Goal: Task Accomplishment & Management: Use online tool/utility

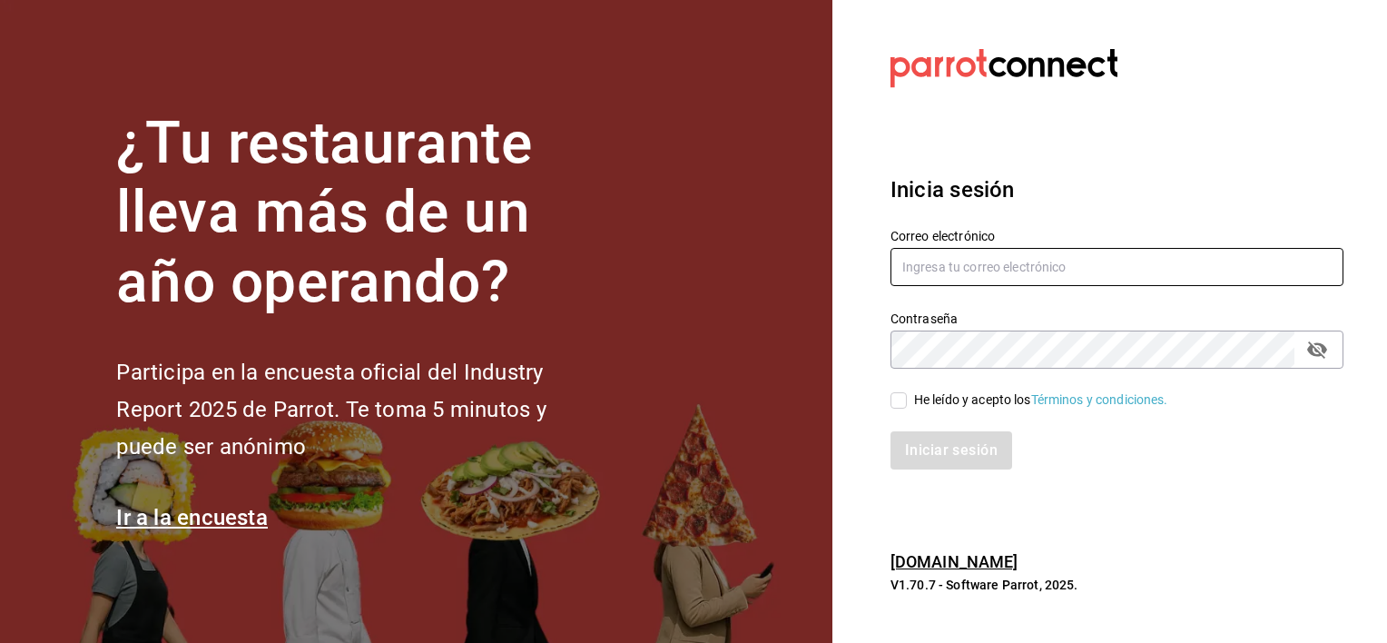
type input "[PERSON_NAME][EMAIL_ADDRESS][PERSON_NAME][DOMAIN_NAME]"
click at [898, 407] on input "He leído y acepto los Términos y condiciones." at bounding box center [898, 400] width 16 height 16
checkbox input "true"
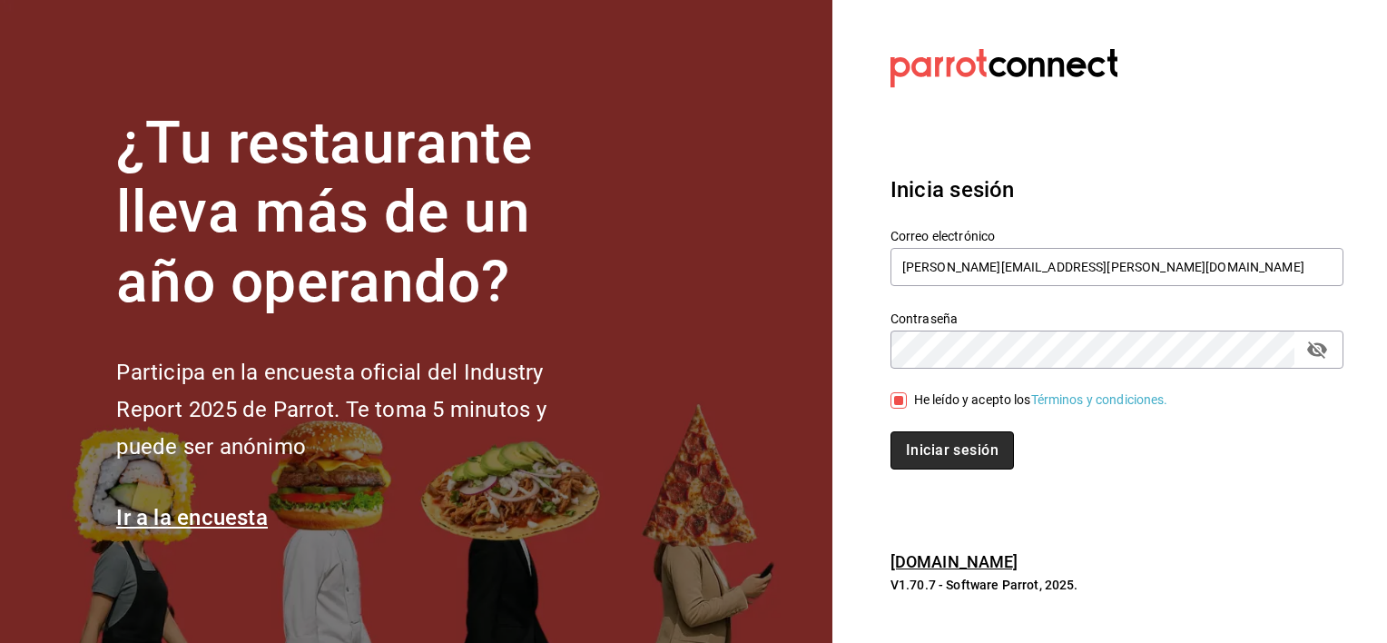
click at [916, 450] on button "Iniciar sesión" at bounding box center [951, 450] width 123 height 38
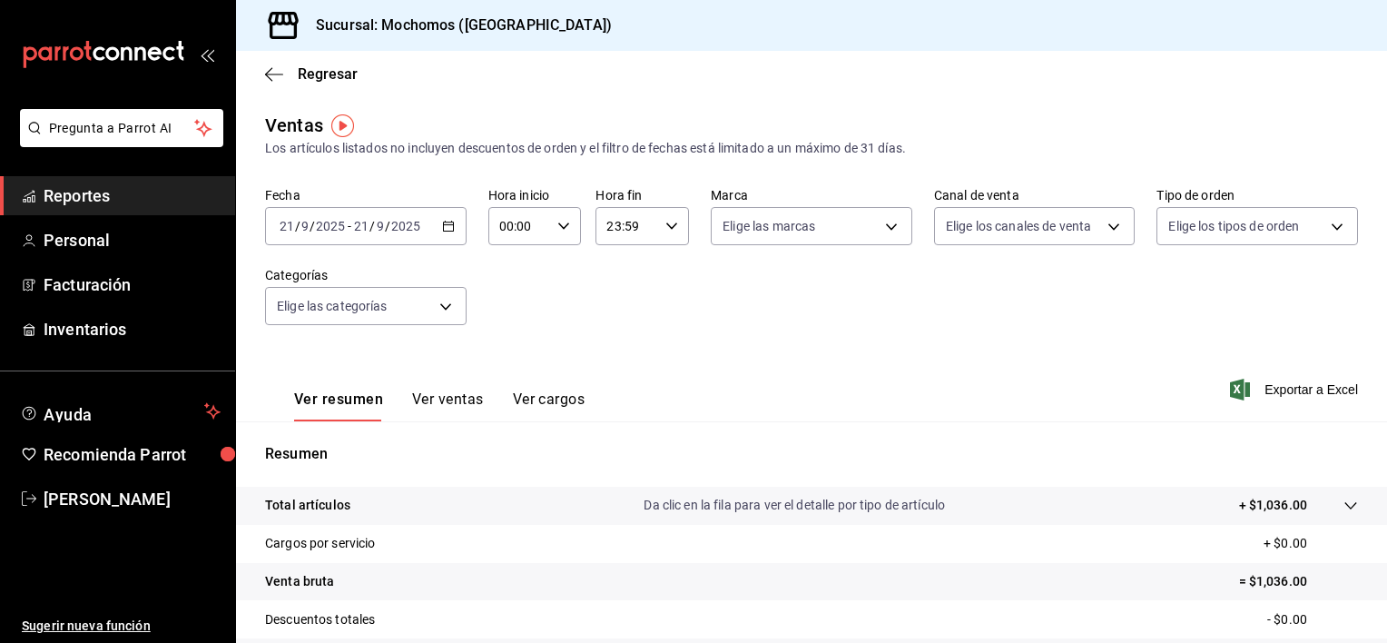
click at [446, 224] on icon "button" at bounding box center [448, 226] width 13 height 13
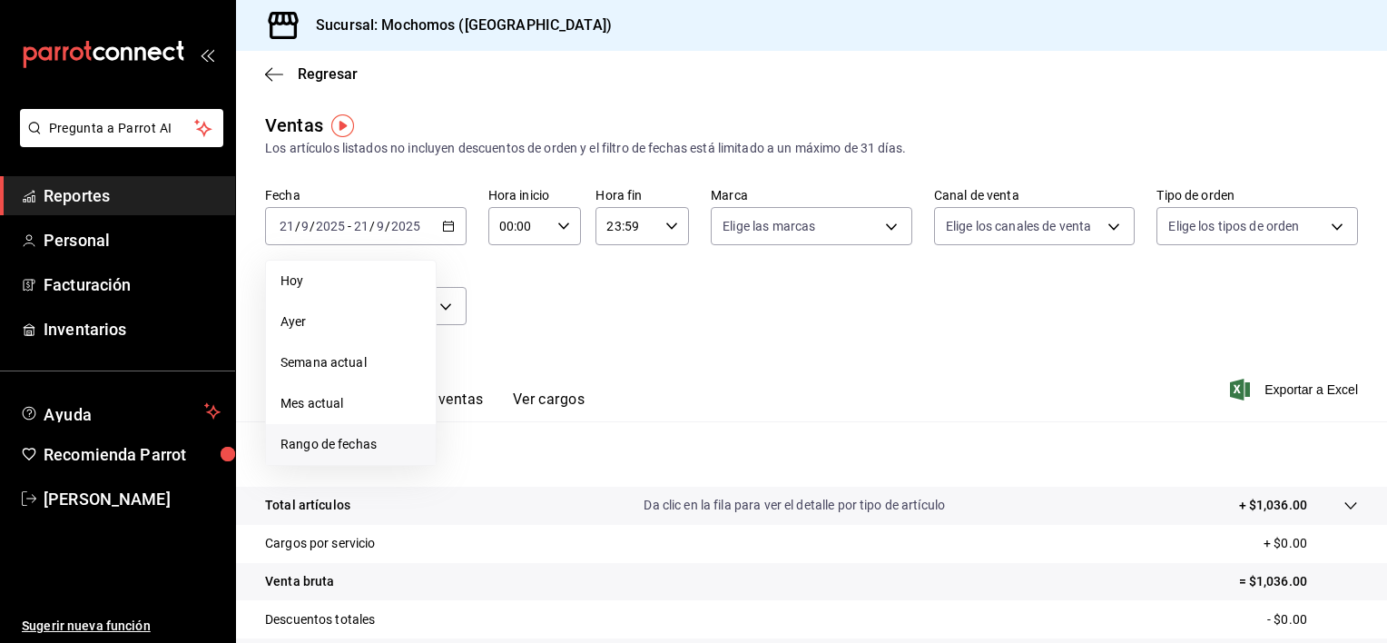
click at [339, 437] on span "Rango de fechas" at bounding box center [350, 444] width 141 height 19
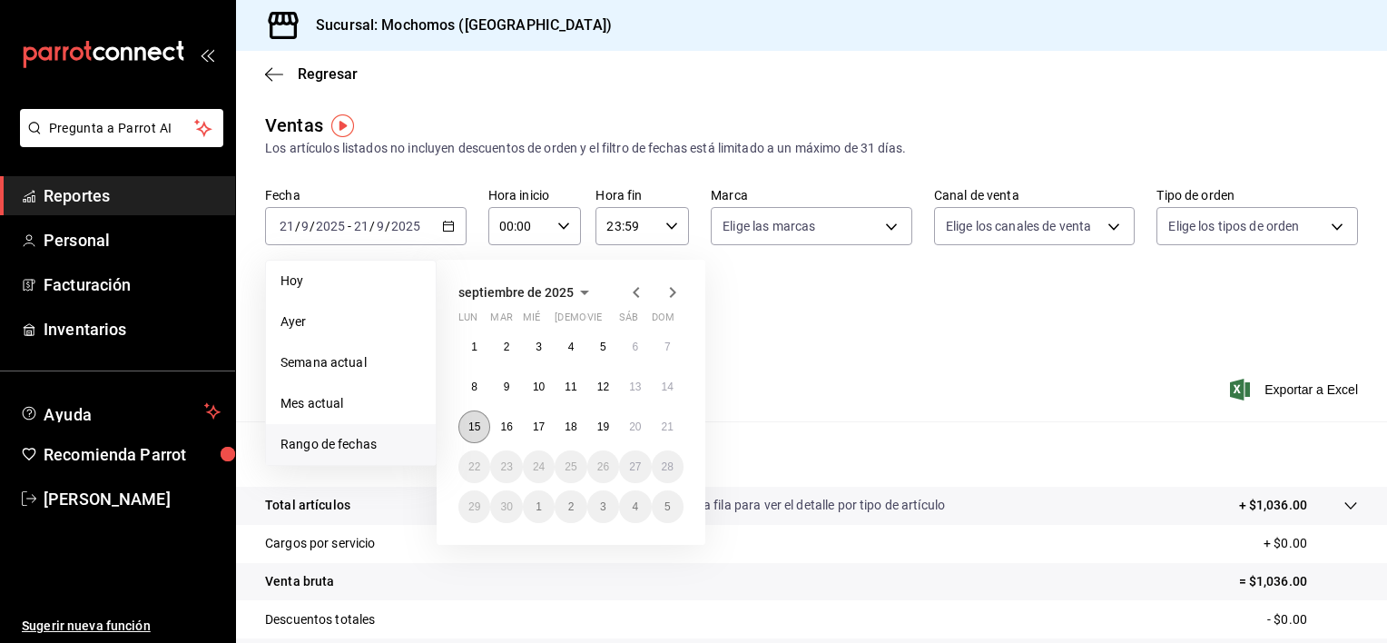
click at [475, 434] on button "15" at bounding box center [474, 426] width 32 height 33
click at [632, 420] on abbr "20" at bounding box center [635, 426] width 12 height 13
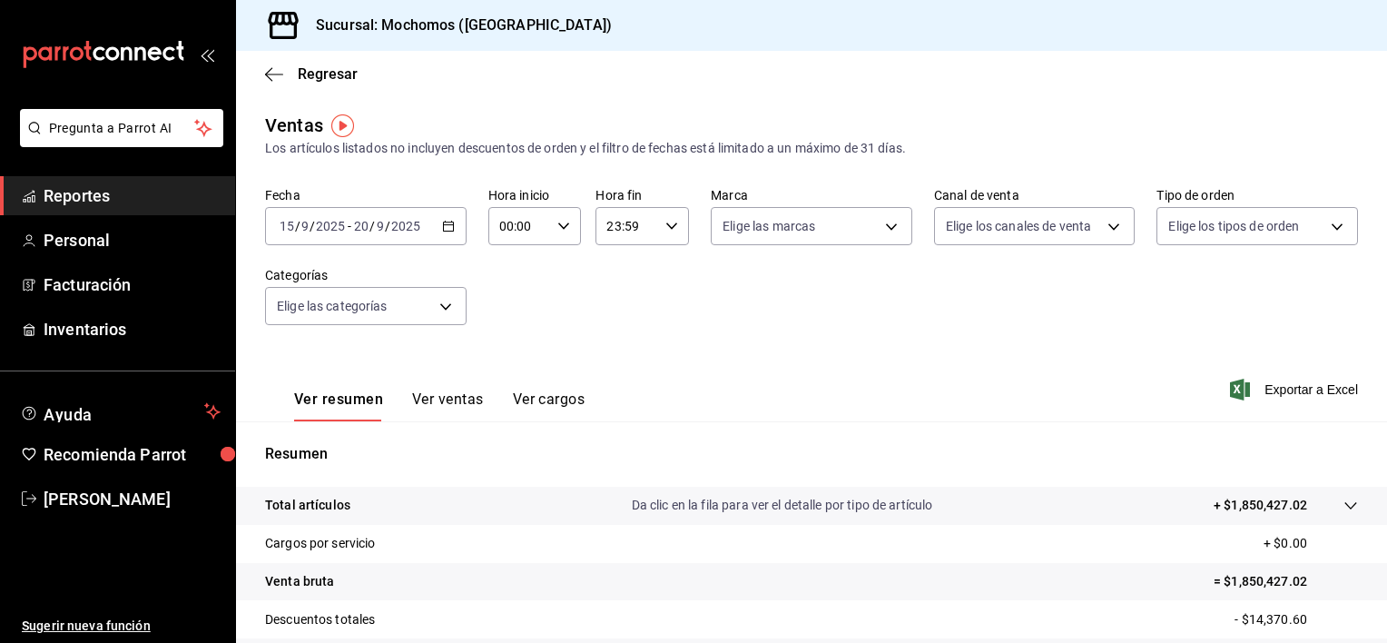
click at [557, 229] on icon "button" at bounding box center [563, 226] width 13 height 13
click at [507, 317] on span "01" at bounding box center [508, 316] width 17 height 15
type input "01:00"
click at [507, 316] on span "05" at bounding box center [508, 308] width 17 height 15
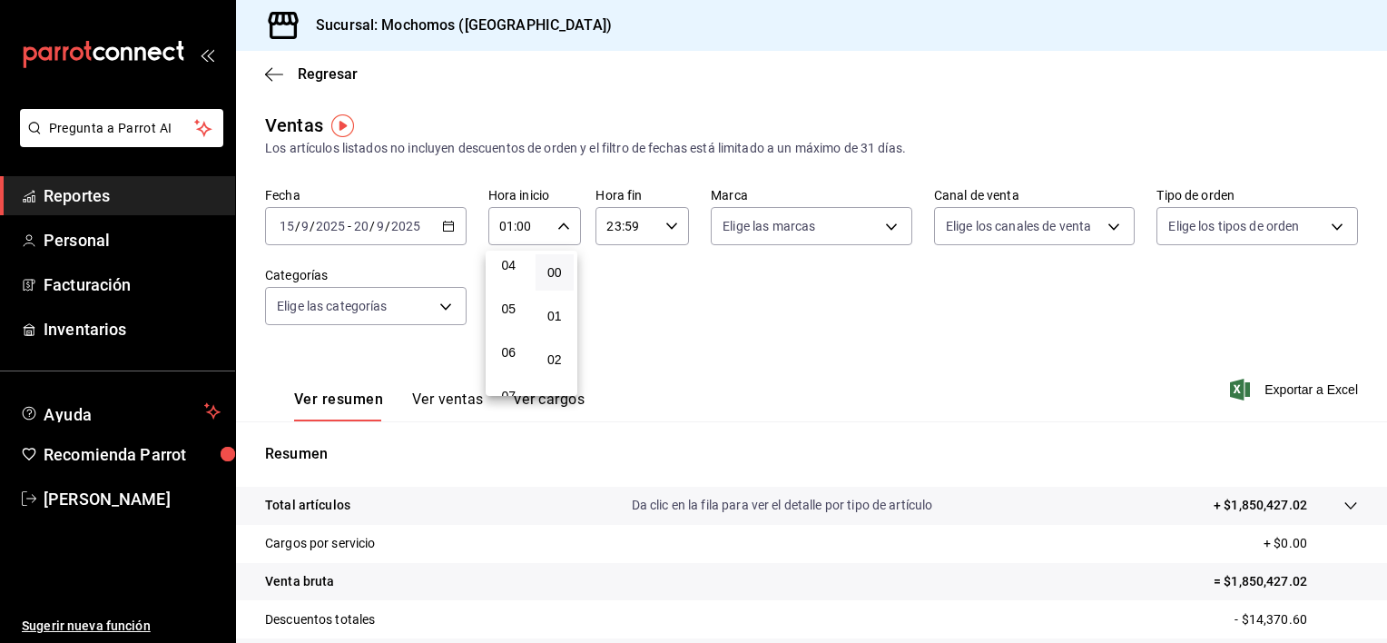
type input "05:00"
click at [661, 221] on div at bounding box center [693, 321] width 1387 height 643
click at [669, 223] on icon "button" at bounding box center [671, 226] width 13 height 13
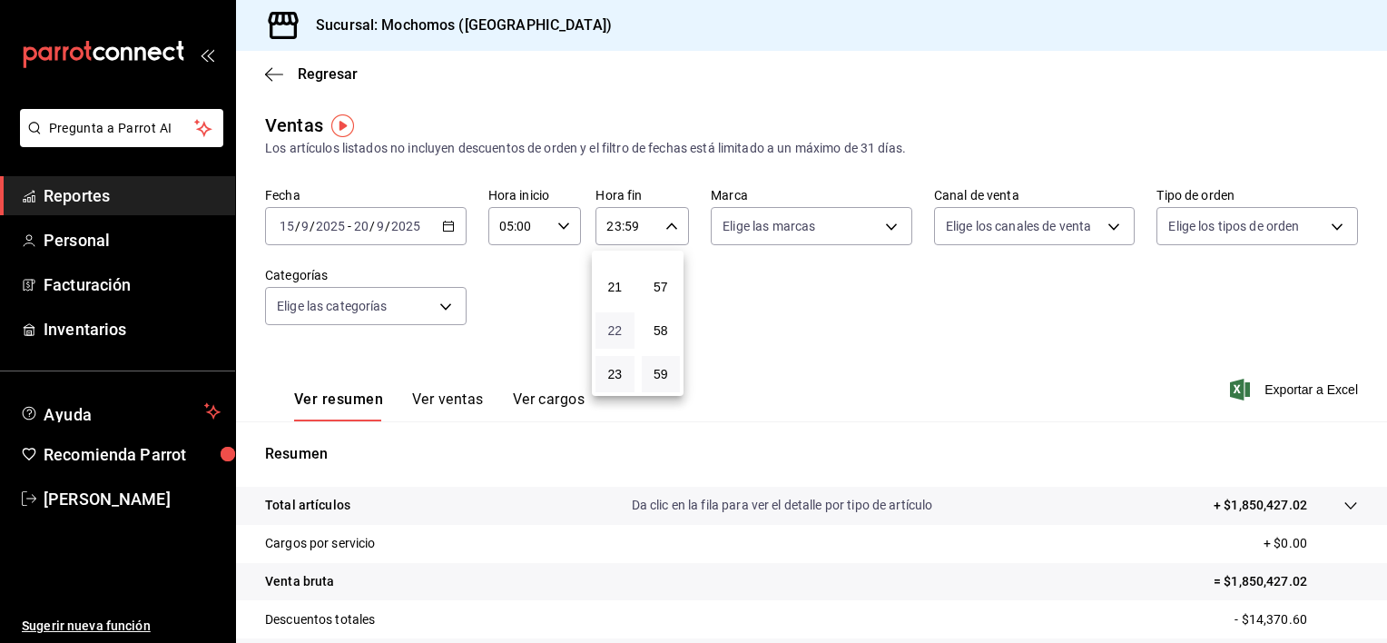
click at [607, 327] on span "22" at bounding box center [614, 330] width 17 height 15
type input "22:59"
click at [657, 221] on div at bounding box center [693, 321] width 1387 height 643
click at [651, 235] on input "22:59" at bounding box center [626, 226] width 63 height 36
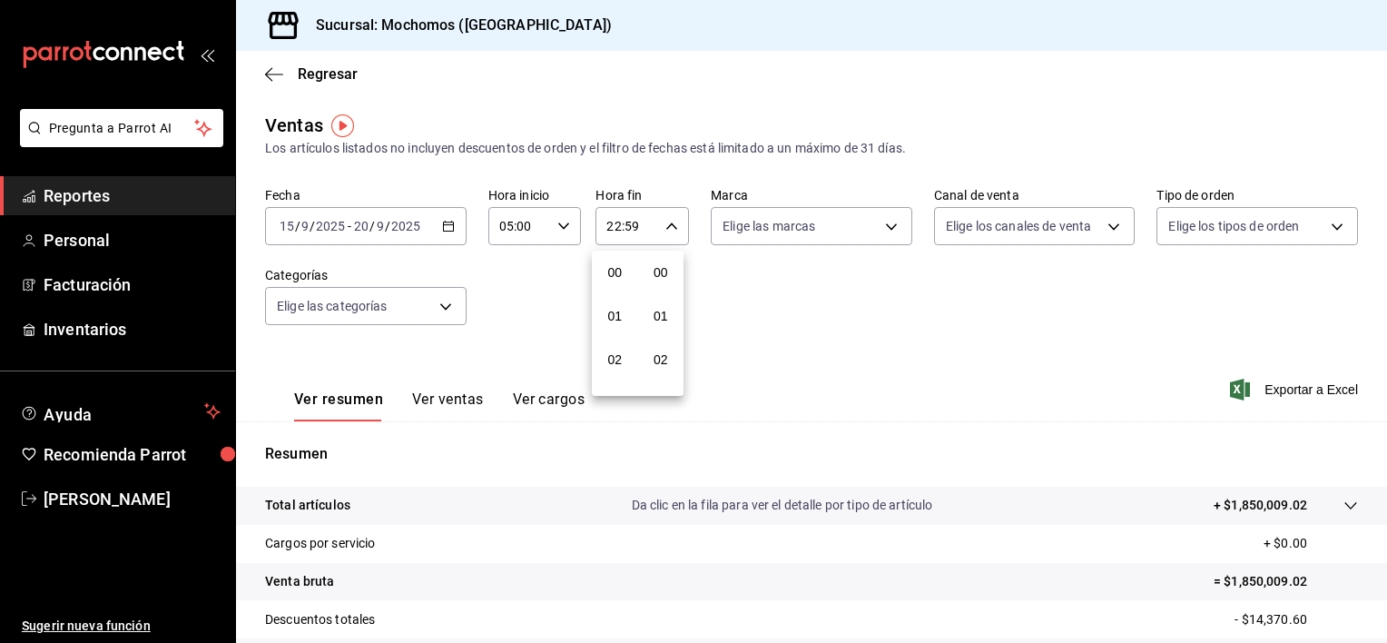
scroll to position [2512, 0]
click at [624, 283] on button "21" at bounding box center [614, 287] width 39 height 36
type input "21:59"
click at [613, 263] on span "05" at bounding box center [614, 262] width 17 height 15
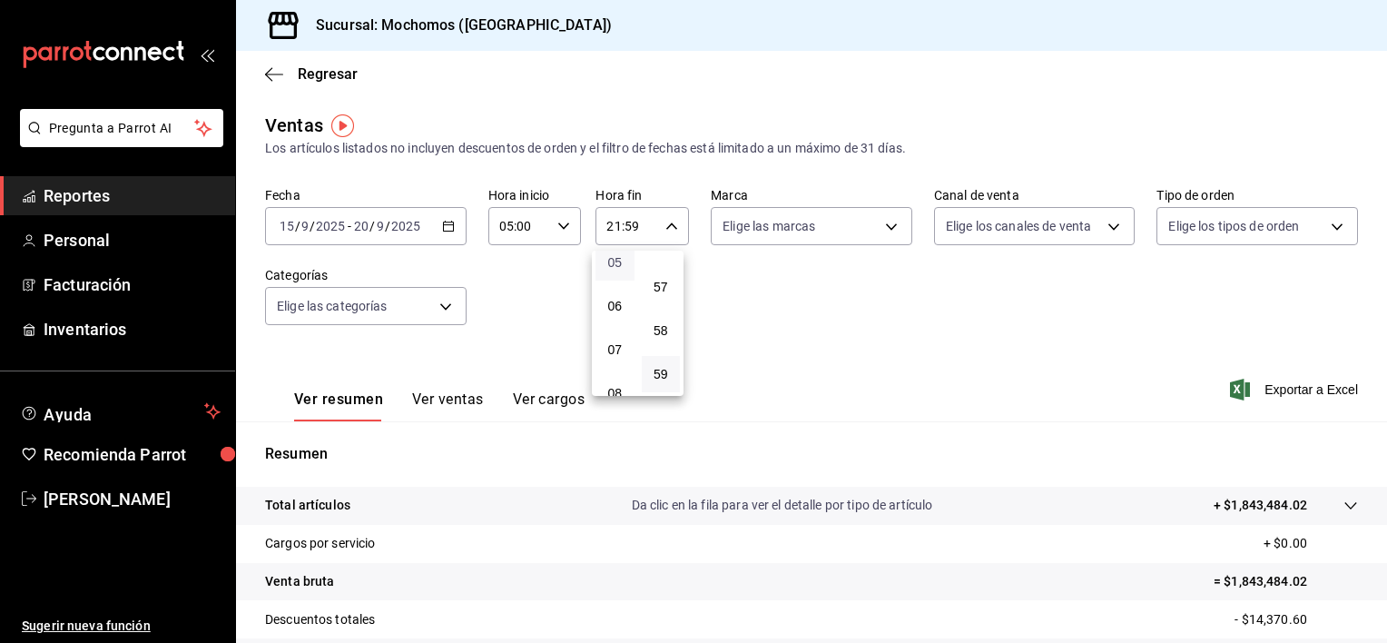
type input "05:59"
click at [446, 225] on div at bounding box center [693, 321] width 1387 height 643
click at [446, 225] on \(Stroke\) "button" at bounding box center [448, 224] width 10 height 1
click at [905, 359] on div "Ver resumen Ver ventas Ver cargos Exportar a Excel" at bounding box center [811, 384] width 1151 height 74
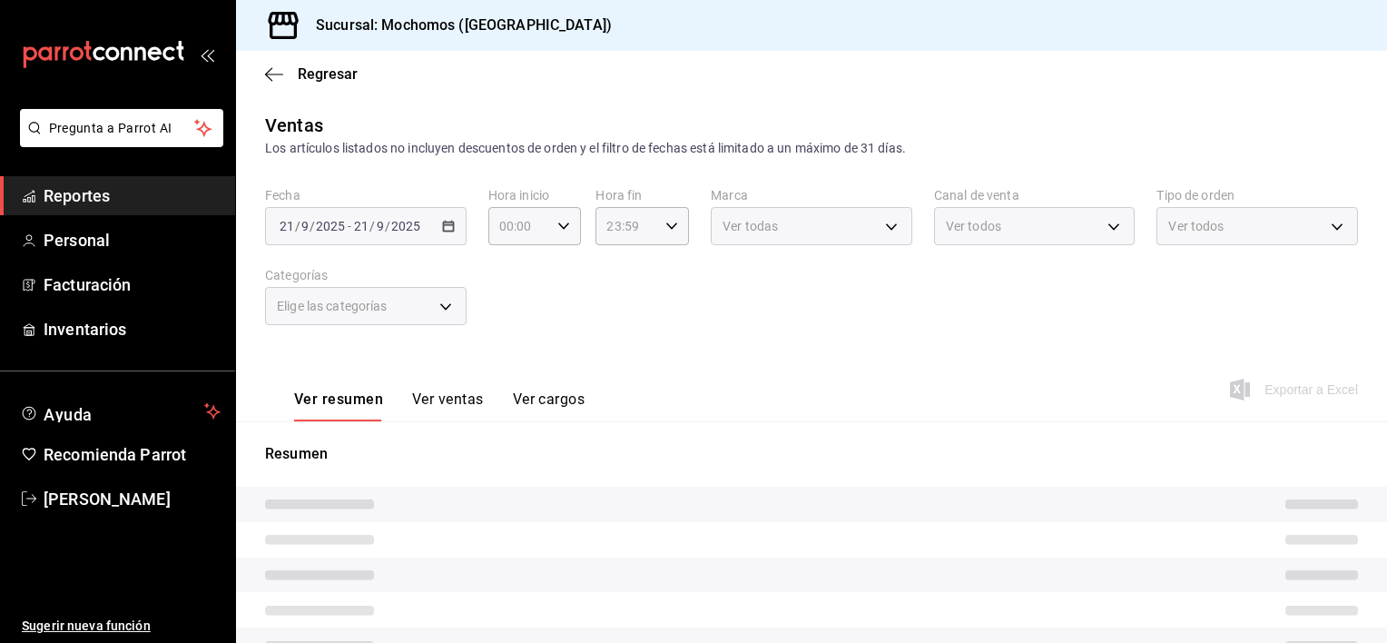
type input "05:00"
type input "05:59"
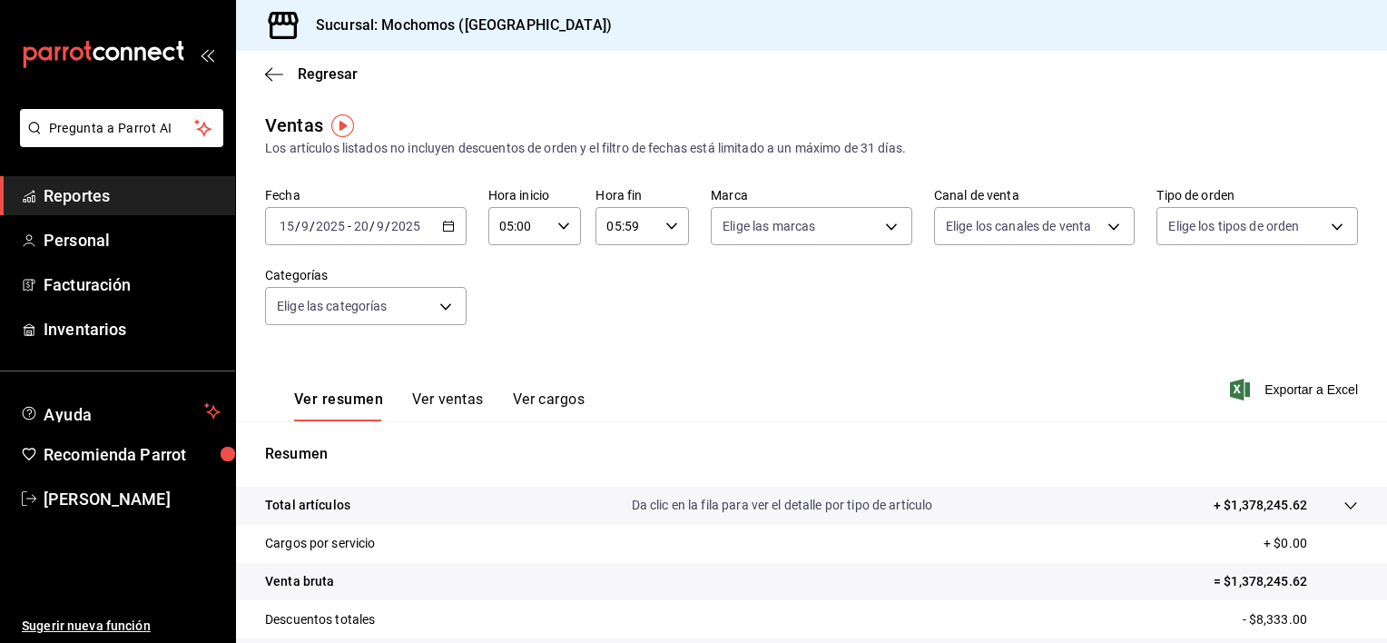
click at [443, 226] on \(Stroke\) "button" at bounding box center [448, 226] width 11 height 10
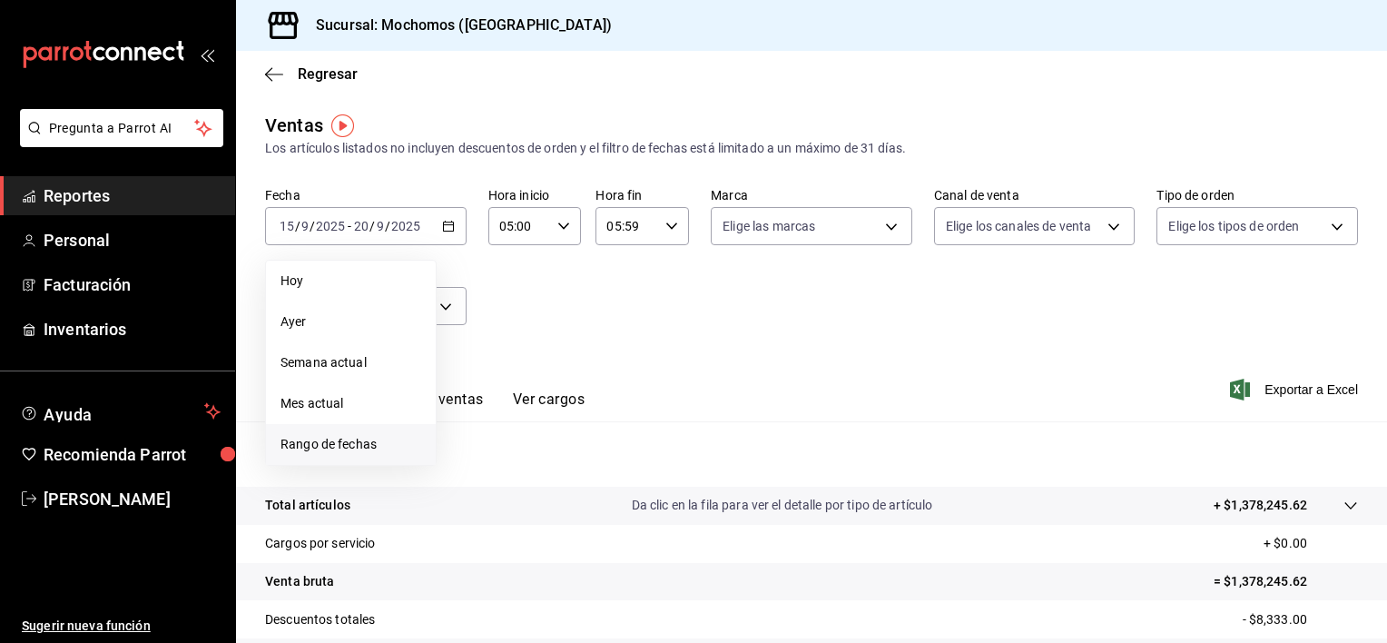
click at [406, 430] on li "Rango de fechas" at bounding box center [351, 444] width 170 height 41
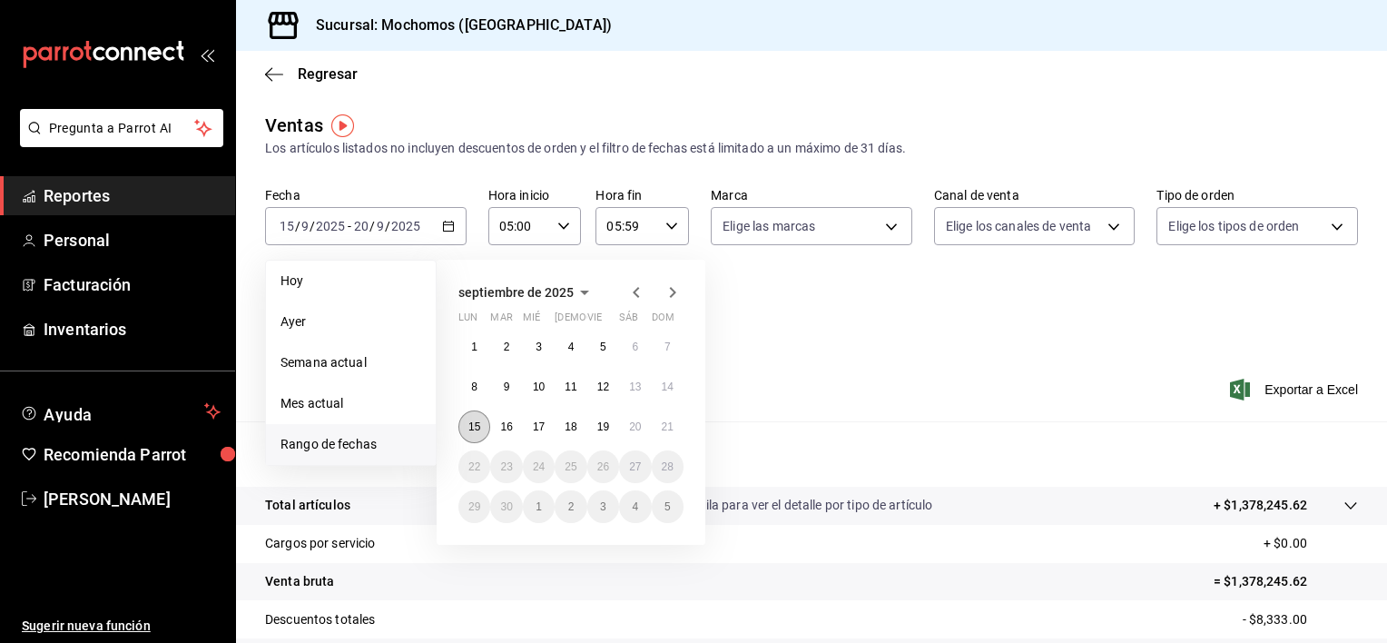
click at [476, 437] on button "15" at bounding box center [474, 426] width 32 height 33
click at [623, 423] on button "20" at bounding box center [635, 426] width 32 height 33
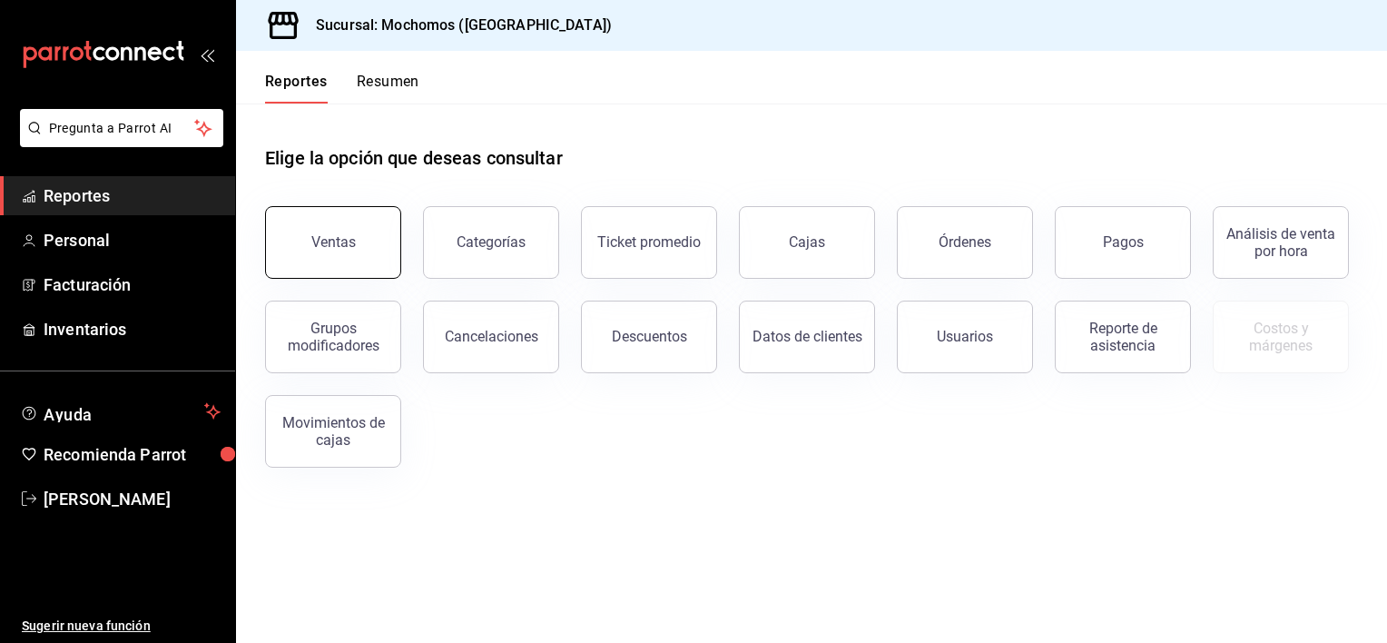
click at [348, 218] on button "Ventas" at bounding box center [333, 242] width 136 height 73
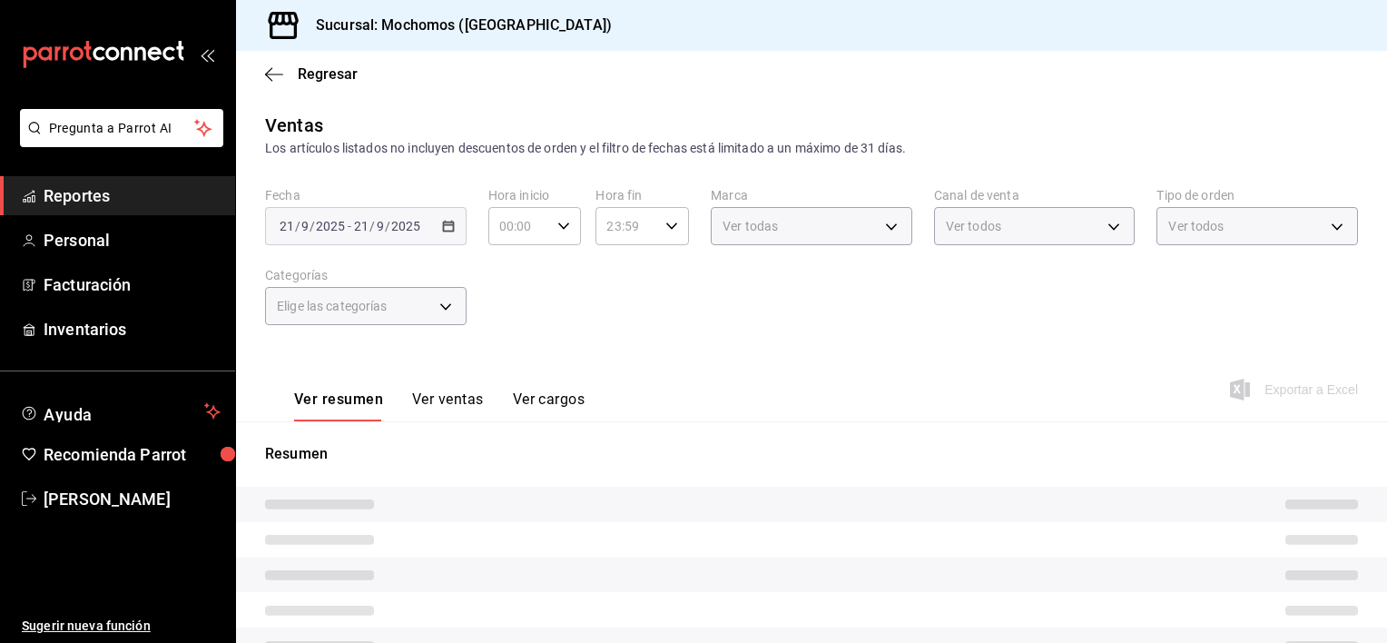
type input "05:00"
type input "05:59"
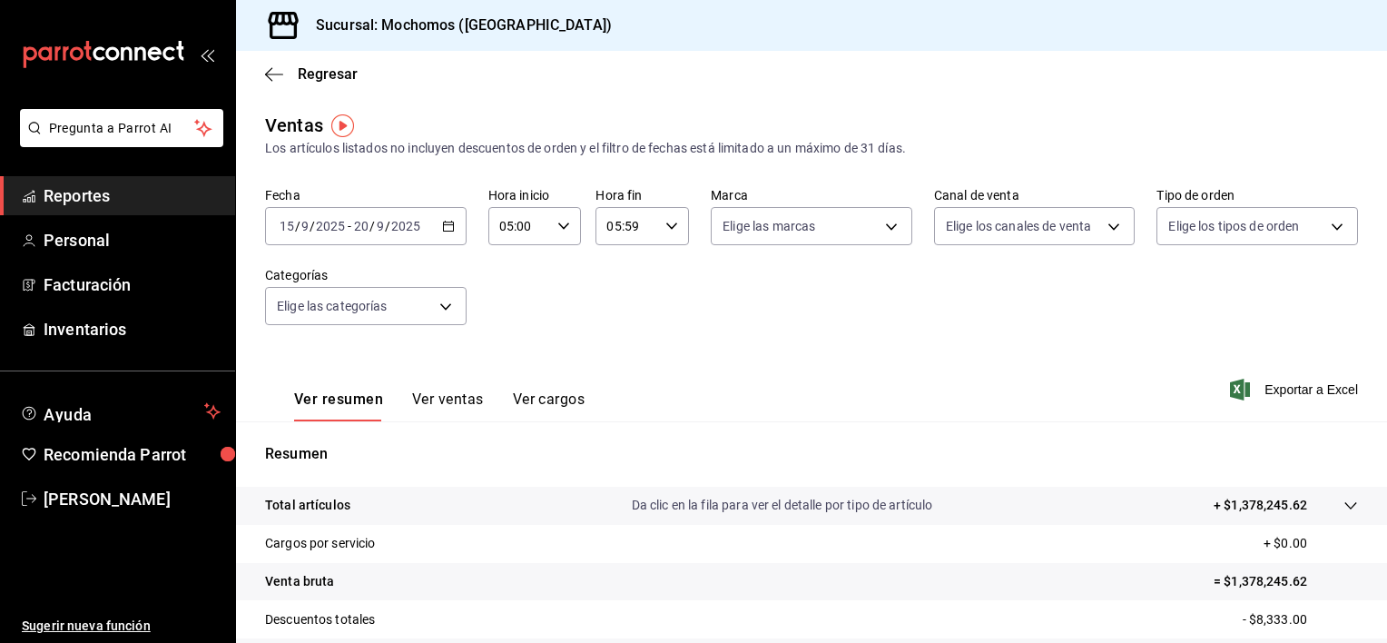
click at [451, 227] on icon "button" at bounding box center [448, 226] width 13 height 13
click at [1275, 392] on font "Exportar a Excel" at bounding box center [1310, 389] width 93 height 15
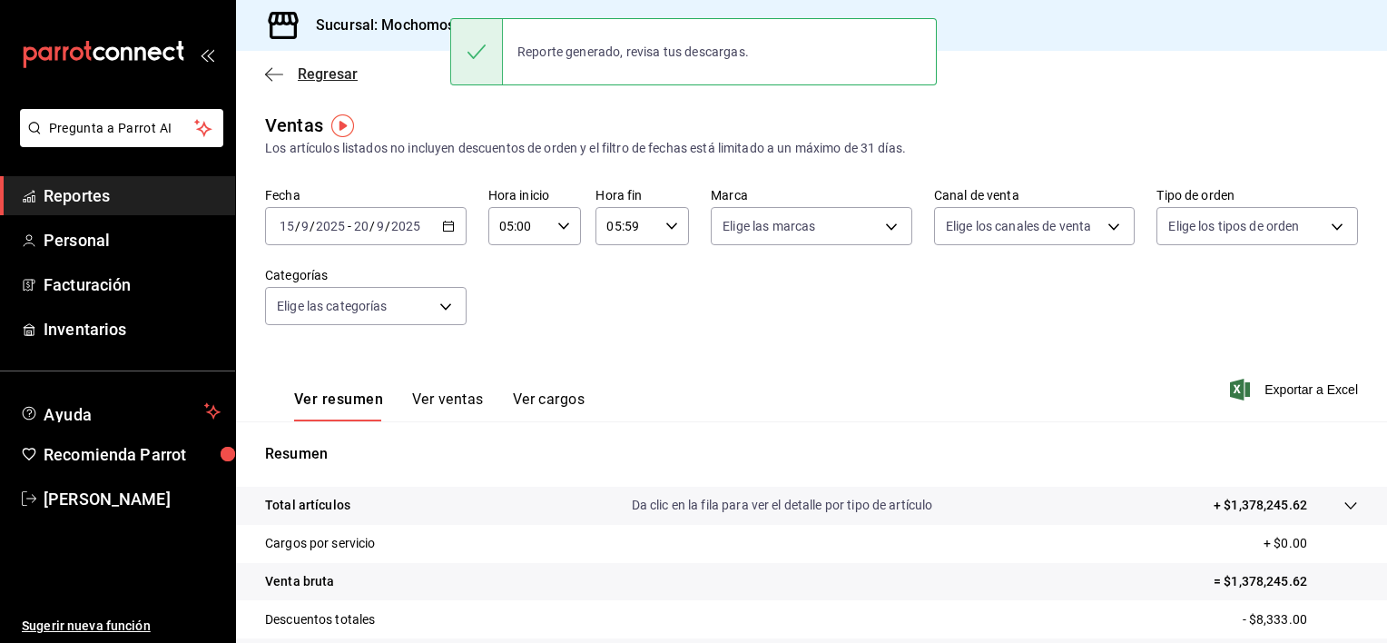
click at [272, 72] on icon "button" at bounding box center [274, 74] width 18 height 16
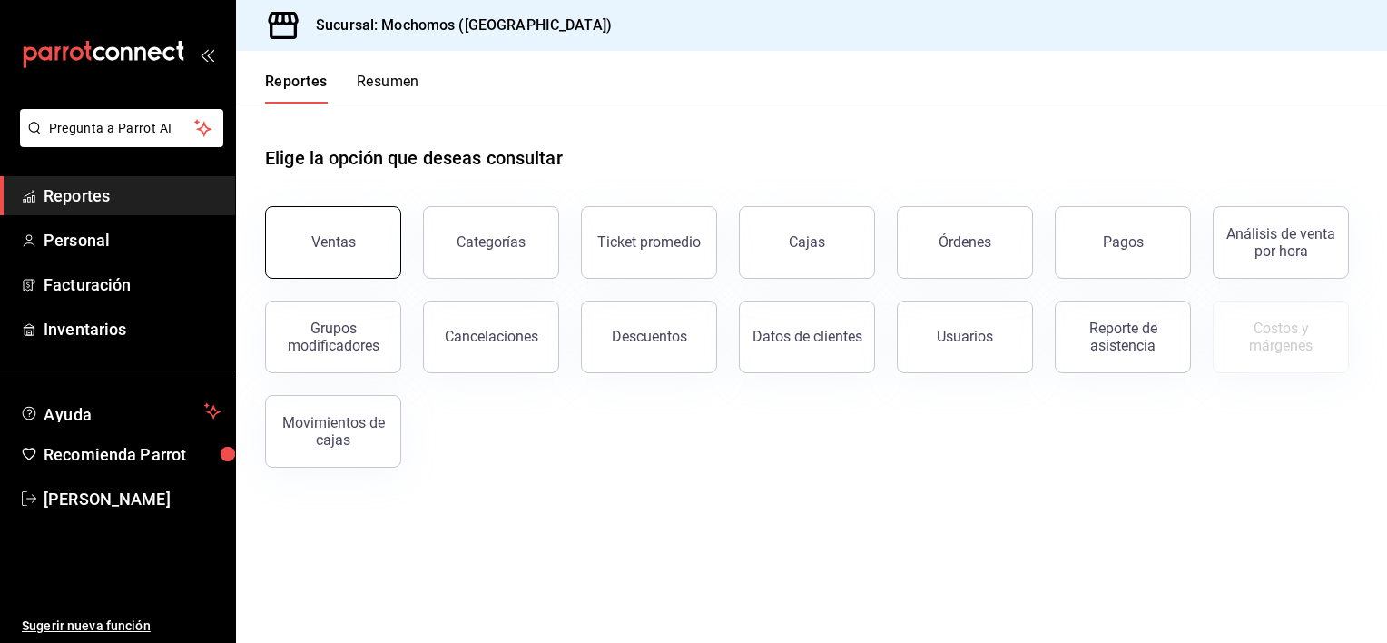
click at [305, 259] on button "Ventas" at bounding box center [333, 242] width 136 height 73
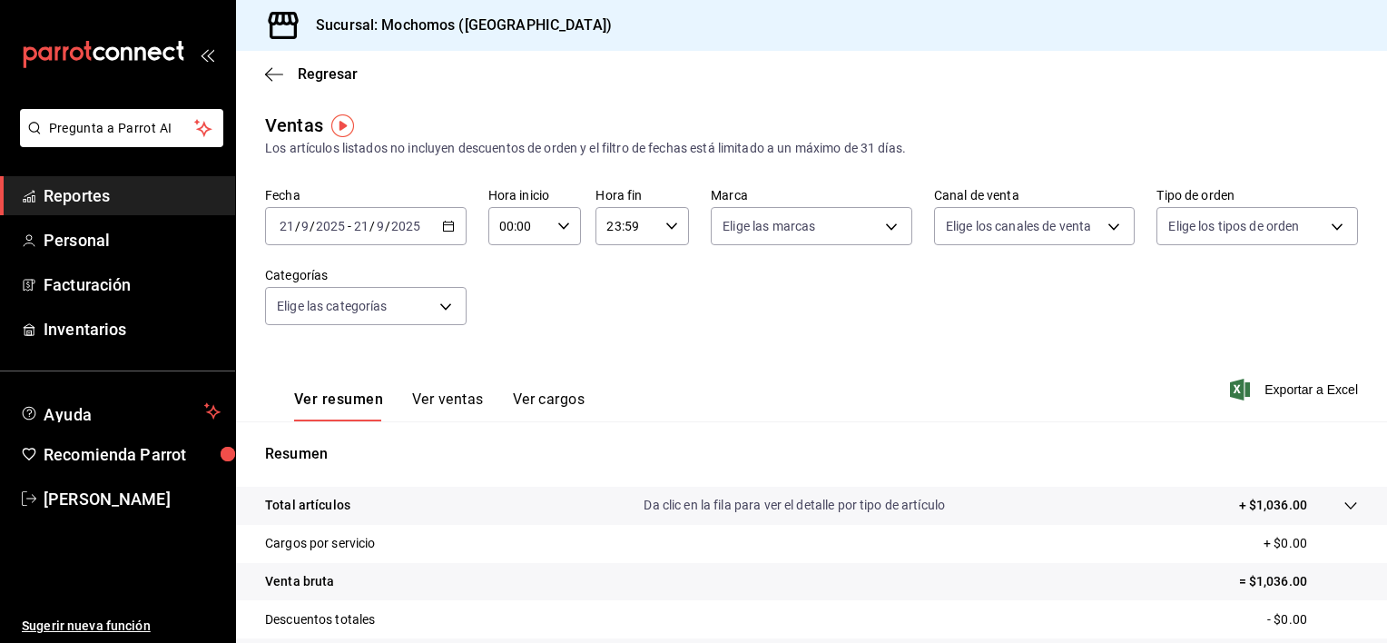
click at [442, 227] on icon "button" at bounding box center [448, 226] width 13 height 13
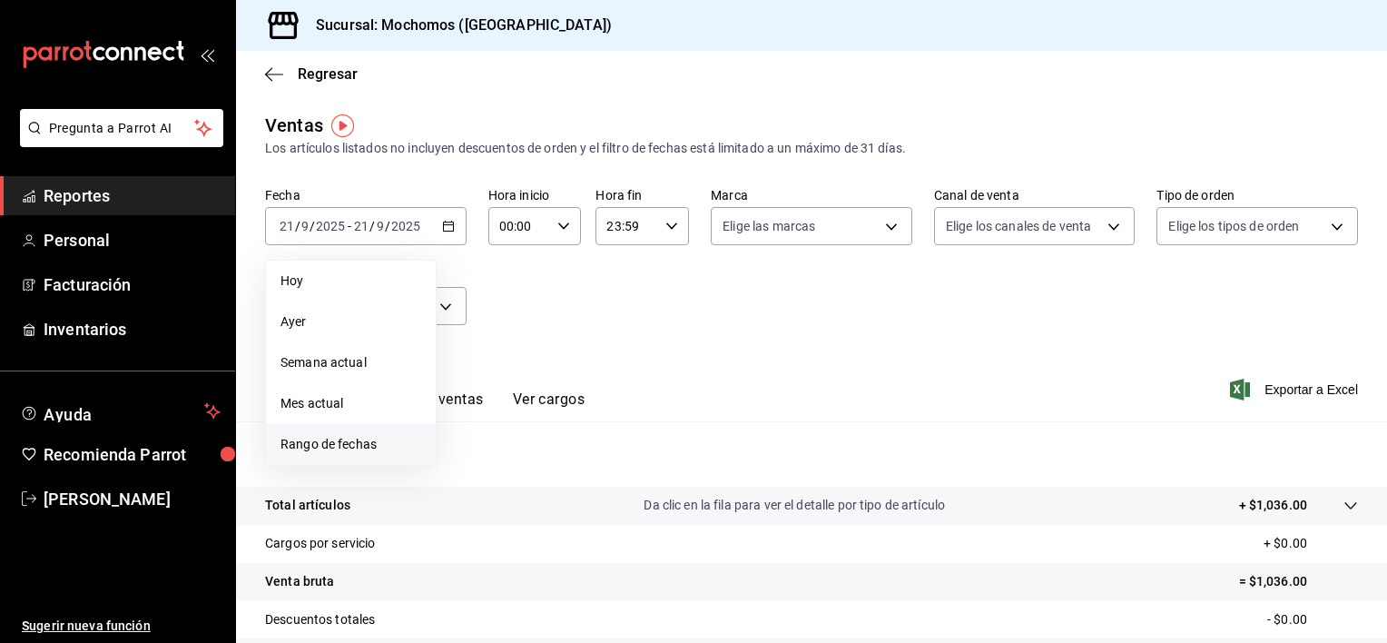
click at [325, 444] on span "Rango de fechas" at bounding box center [350, 444] width 141 height 19
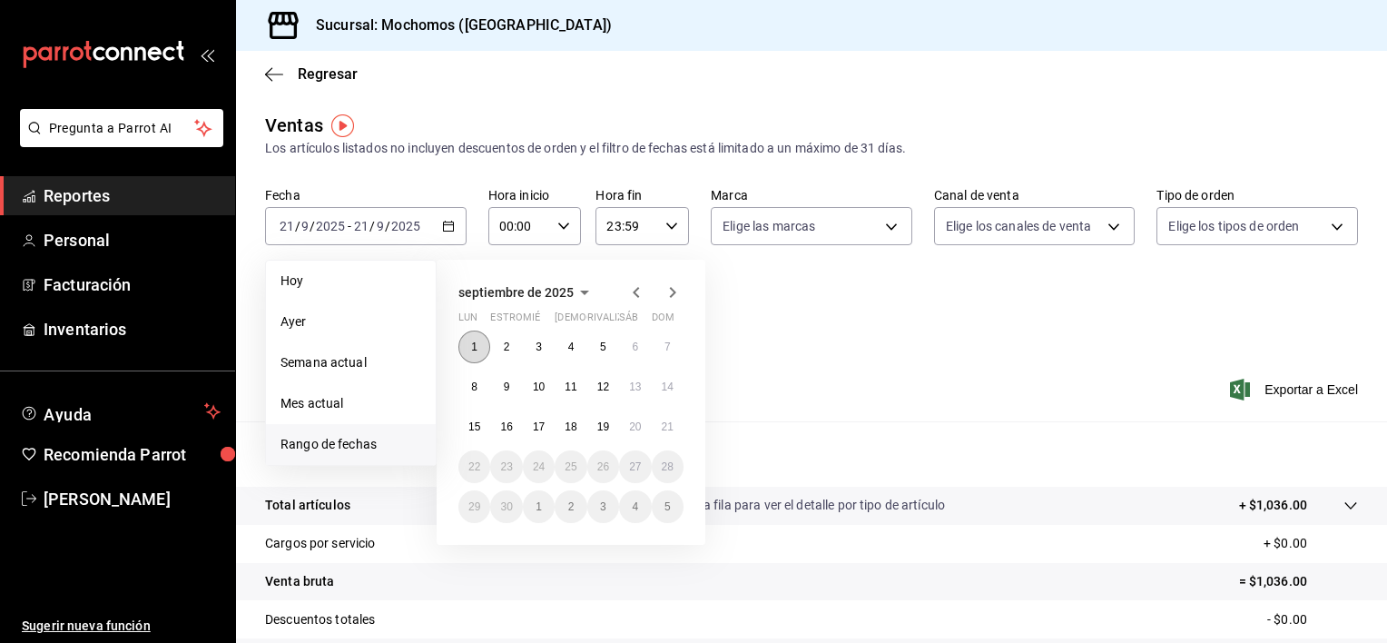
click at [461, 347] on button "1" at bounding box center [474, 346] width 32 height 33
click at [472, 351] on abbr "1" at bounding box center [474, 346] width 6 height 13
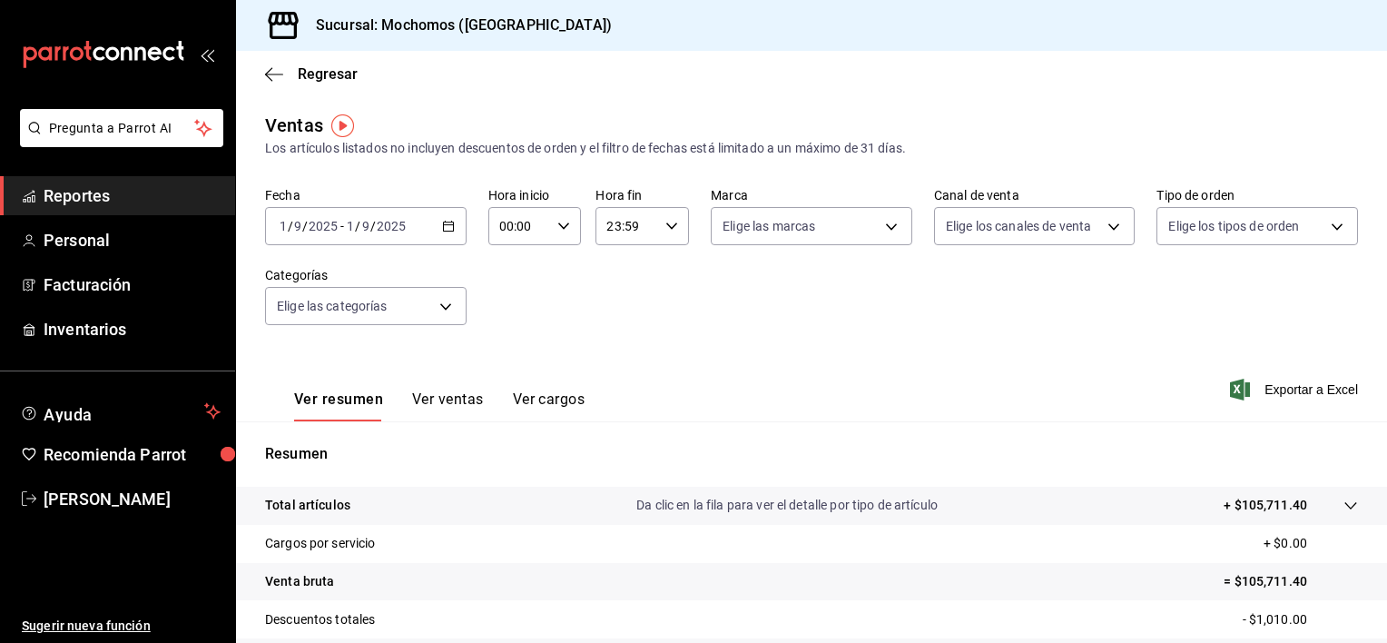
click at [450, 226] on icon "button" at bounding box center [448, 226] width 13 height 13
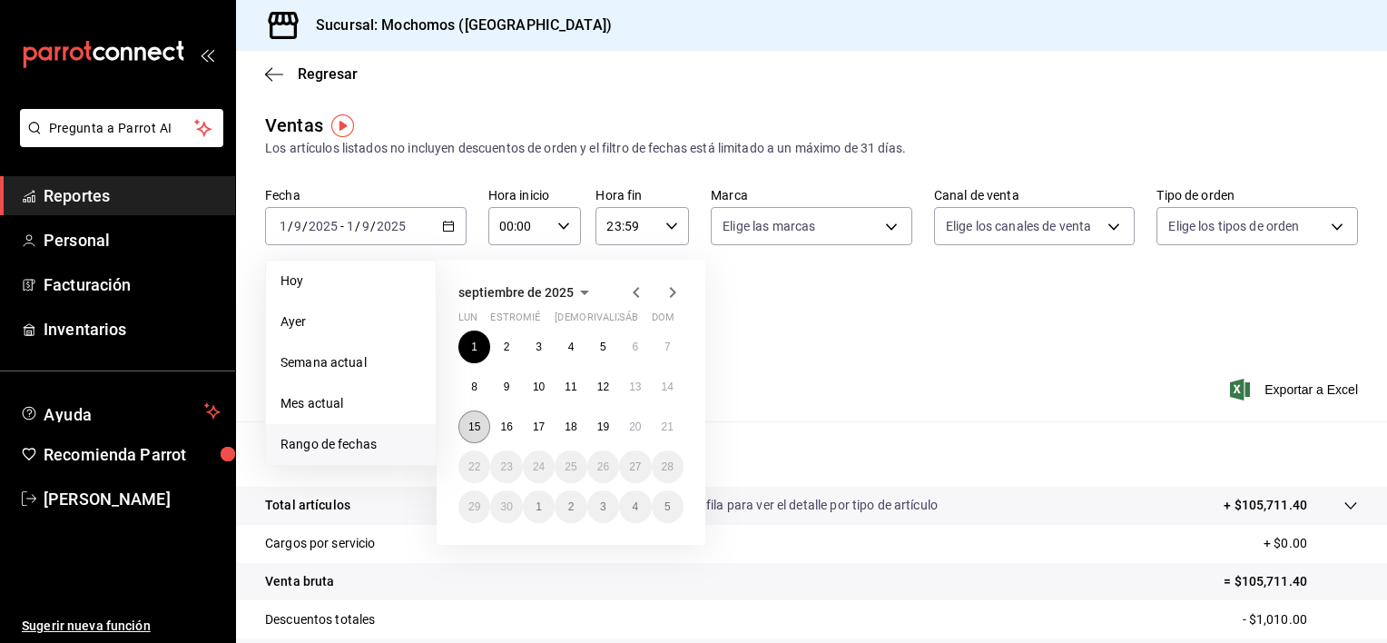
click at [473, 429] on abbr "15" at bounding box center [474, 426] width 12 height 13
click at [665, 420] on abbr "21" at bounding box center [668, 426] width 12 height 13
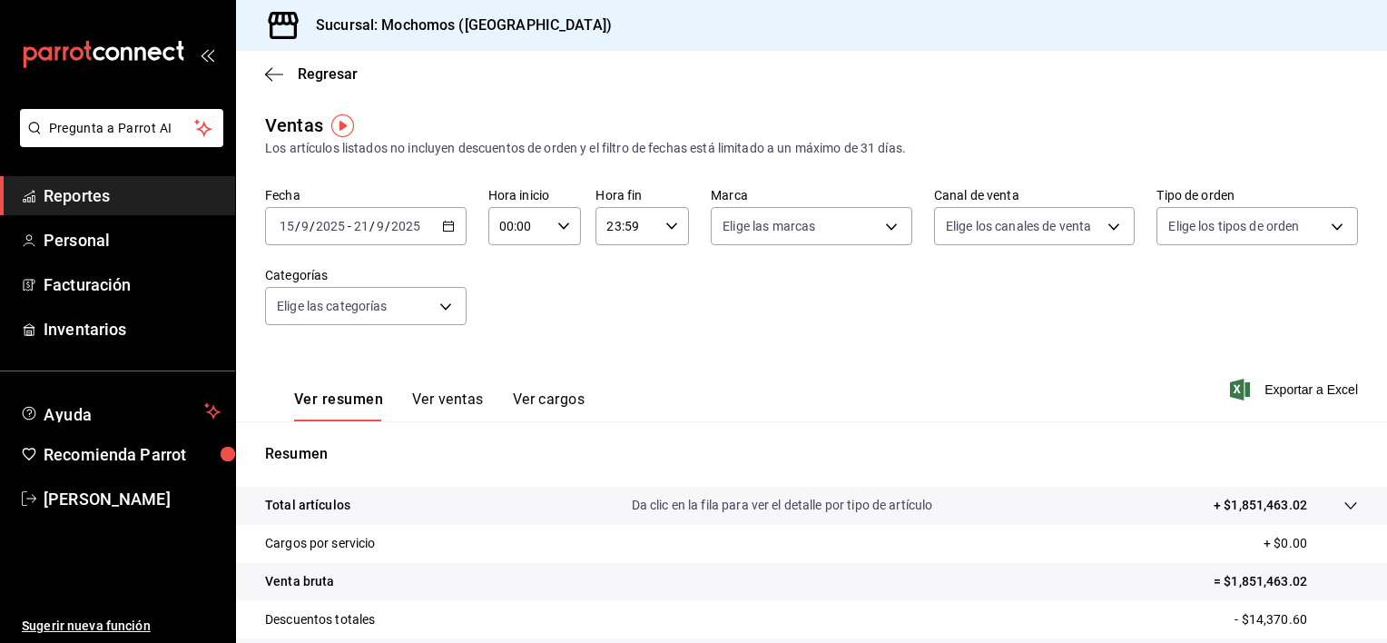
click at [548, 221] on div "00:00 Hora inicio" at bounding box center [534, 226] width 93 height 38
click at [503, 323] on span "01" at bounding box center [508, 316] width 17 height 15
type input "01:00"
click at [520, 301] on button "05" at bounding box center [508, 308] width 39 height 36
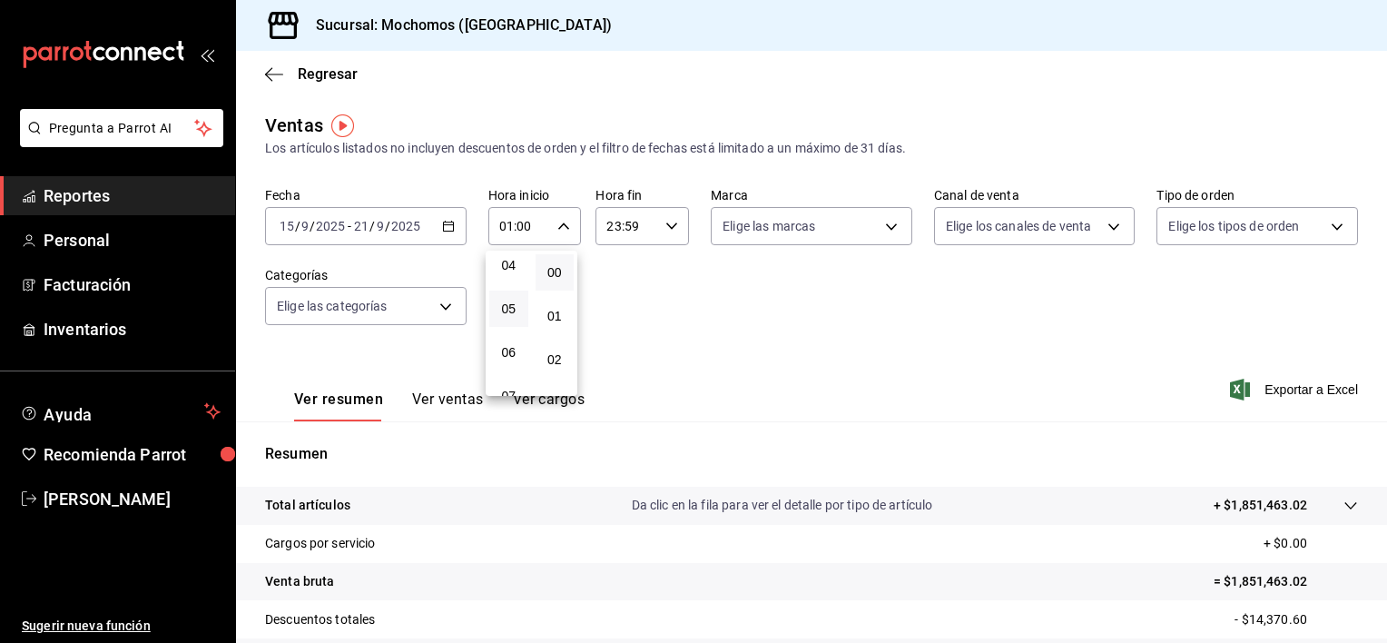
type input "05:00"
click at [1275, 388] on div at bounding box center [693, 321] width 1387 height 643
click at [1264, 388] on font "Exportar a Excel" at bounding box center [1310, 389] width 93 height 15
